Goal: Task Accomplishment & Management: Use online tool/utility

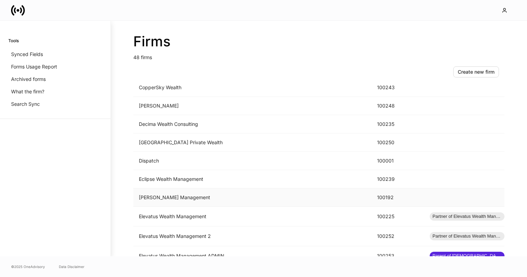
scroll to position [310, 0]
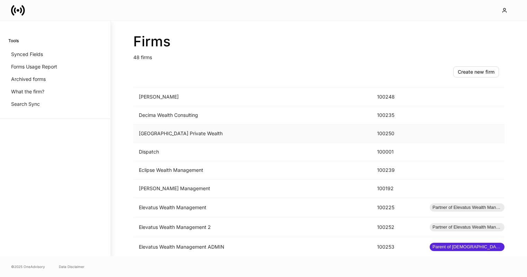
click at [257, 130] on td "[GEOGRAPHIC_DATA] Private Wealth" at bounding box center [252, 134] width 238 height 18
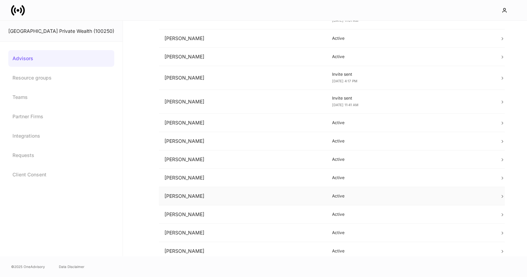
scroll to position [210, 0]
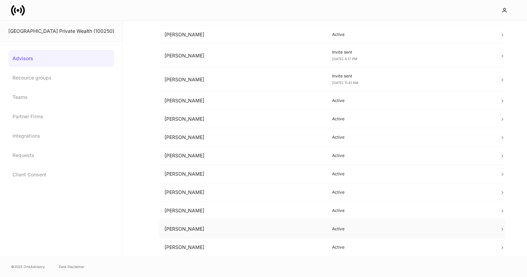
click at [251, 226] on td "[PERSON_NAME]" at bounding box center [243, 229] width 168 height 18
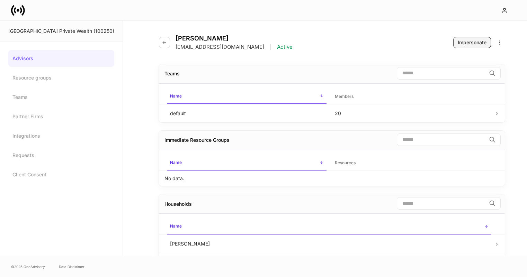
click at [471, 44] on div "Impersonate" at bounding box center [472, 42] width 29 height 7
